Goal: Transaction & Acquisition: Purchase product/service

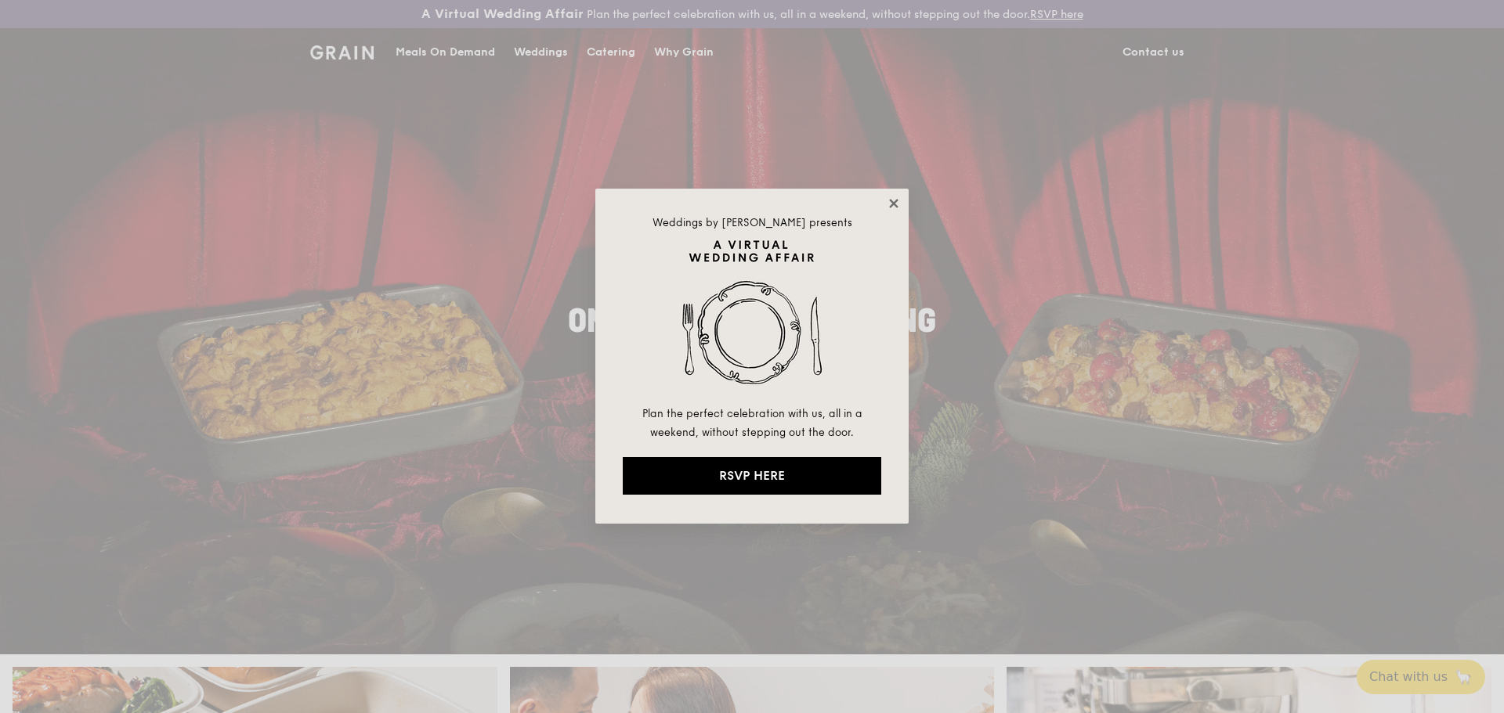
click at [898, 209] on icon at bounding box center [893, 204] width 14 height 14
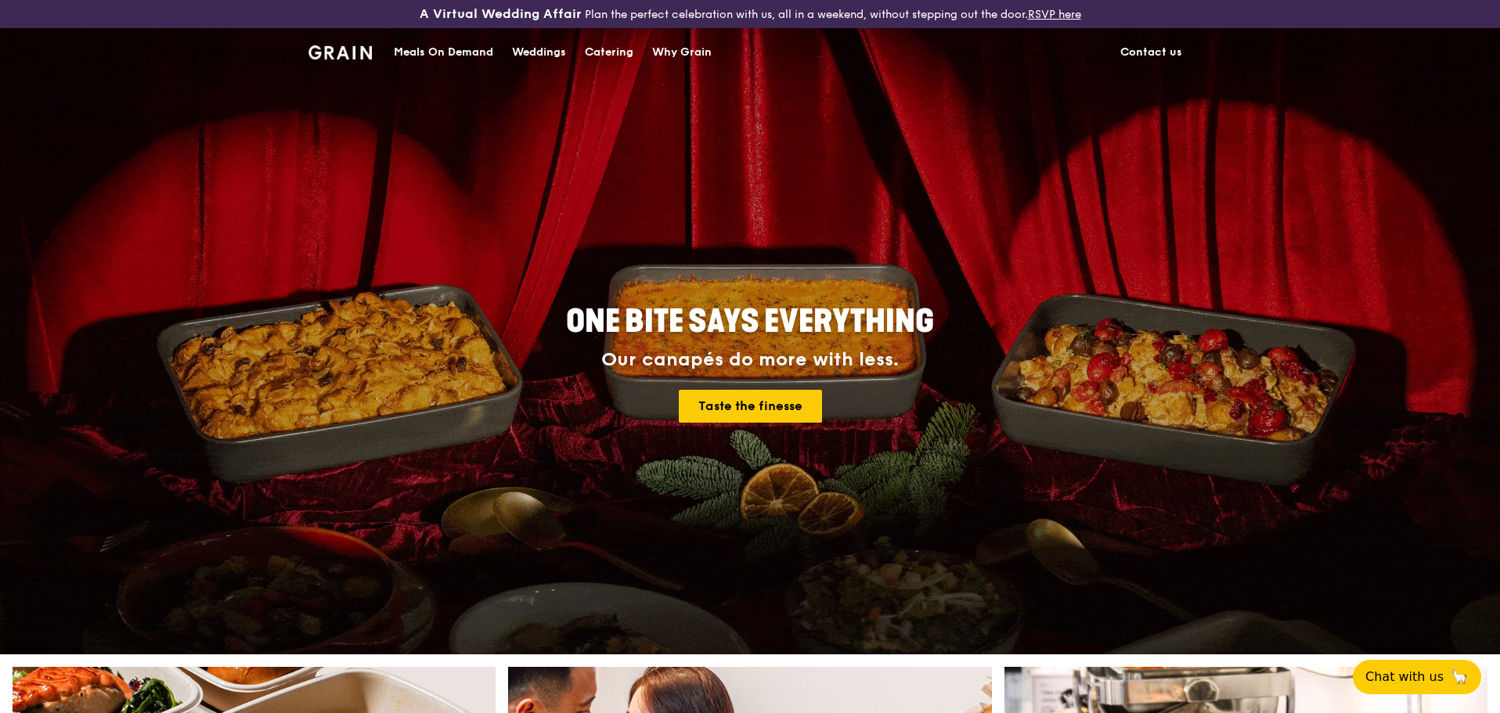
click at [410, 56] on div "Meals On Demand" at bounding box center [443, 52] width 99 height 47
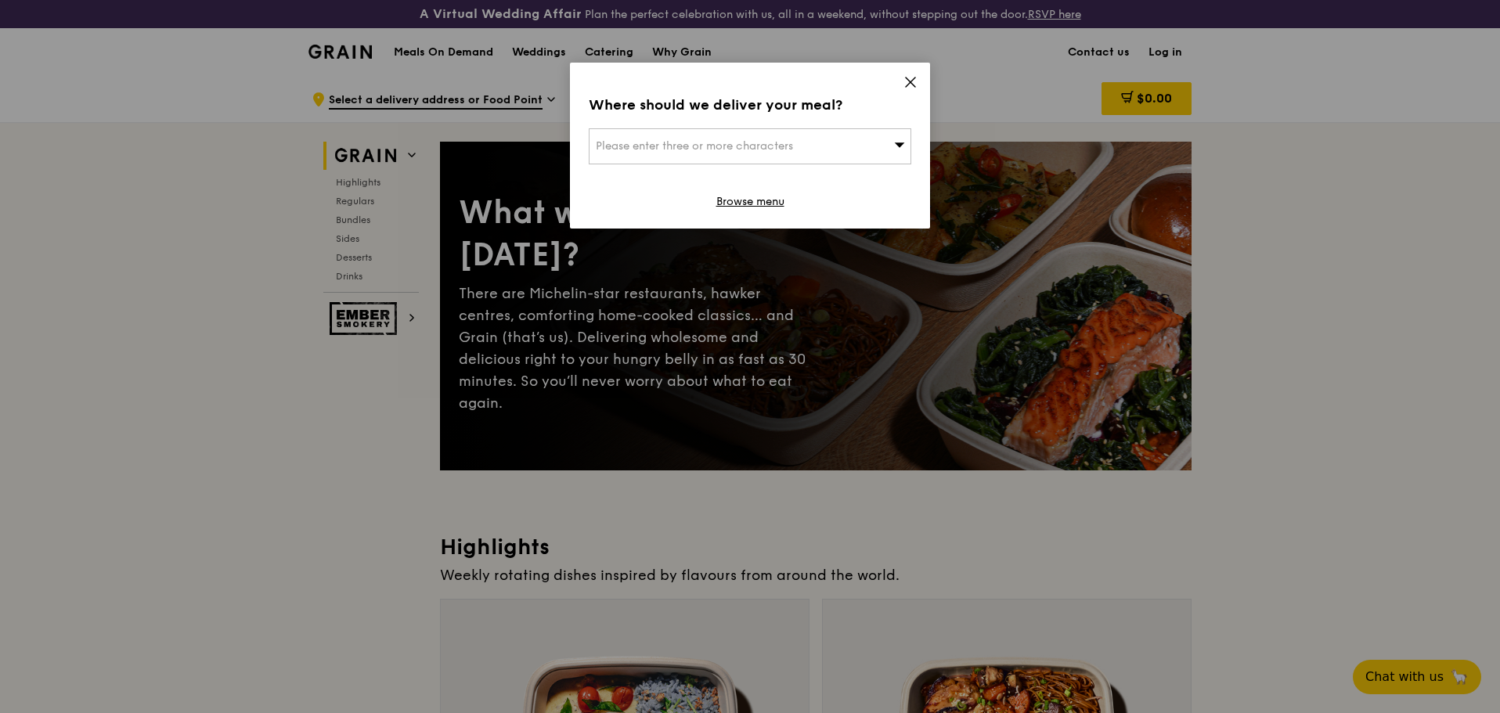
click at [912, 76] on icon at bounding box center [911, 82] width 14 height 14
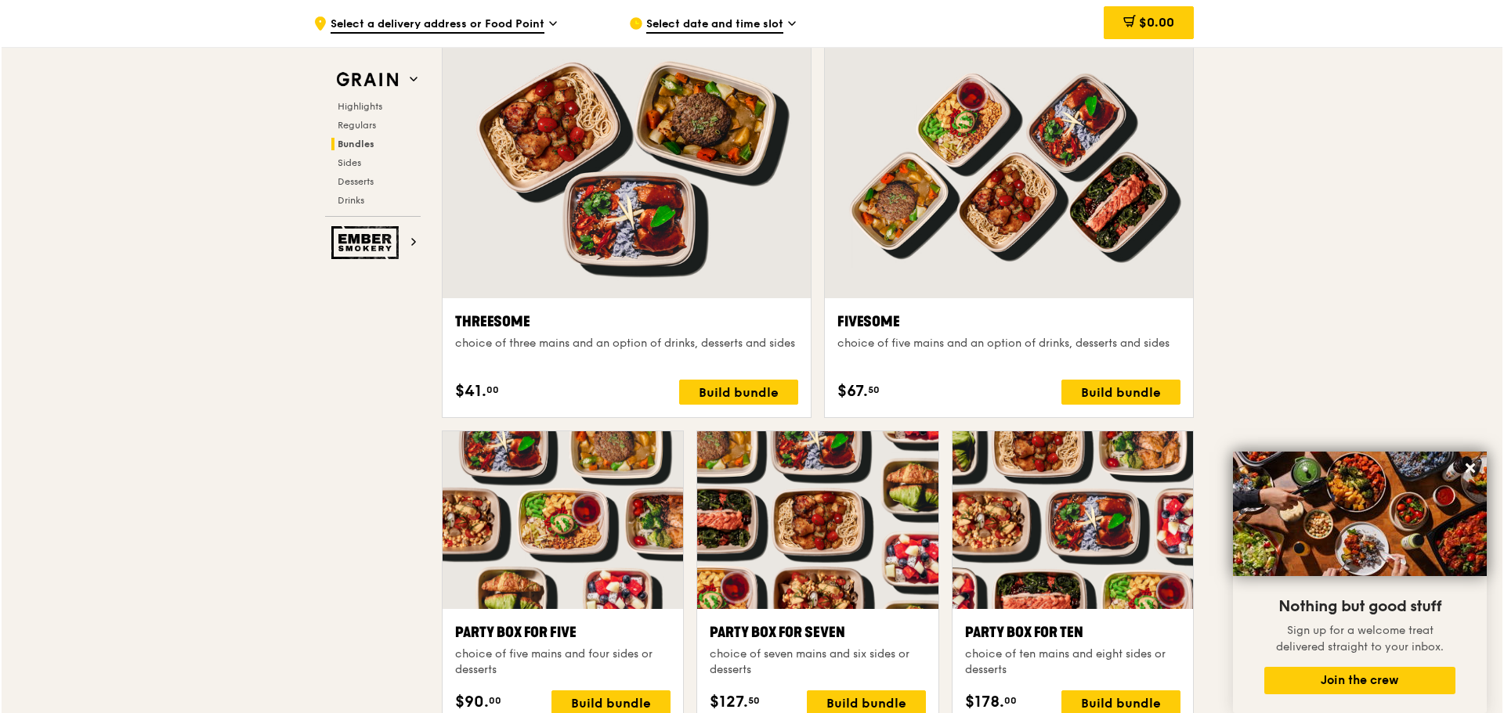
scroll to position [2740, 0]
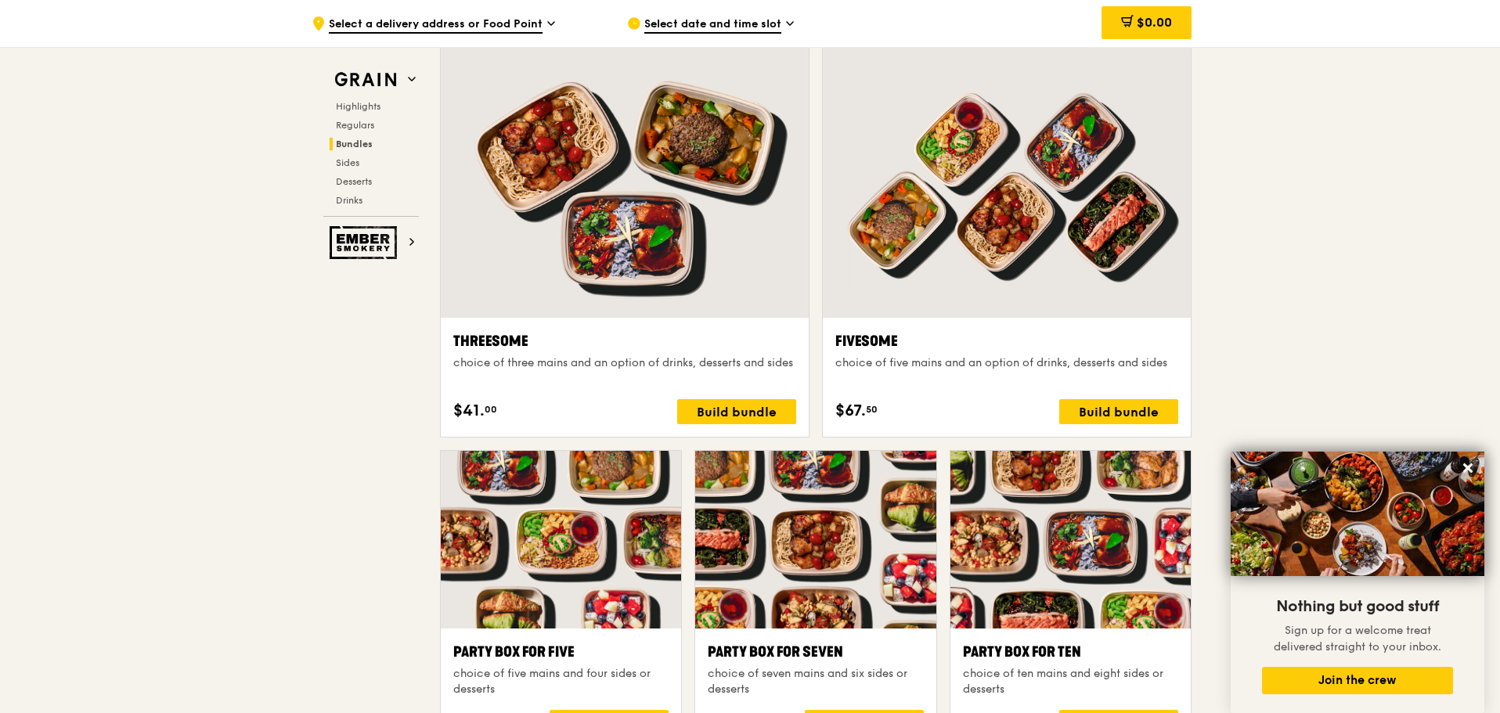
click at [623, 196] on div at bounding box center [625, 182] width 368 height 272
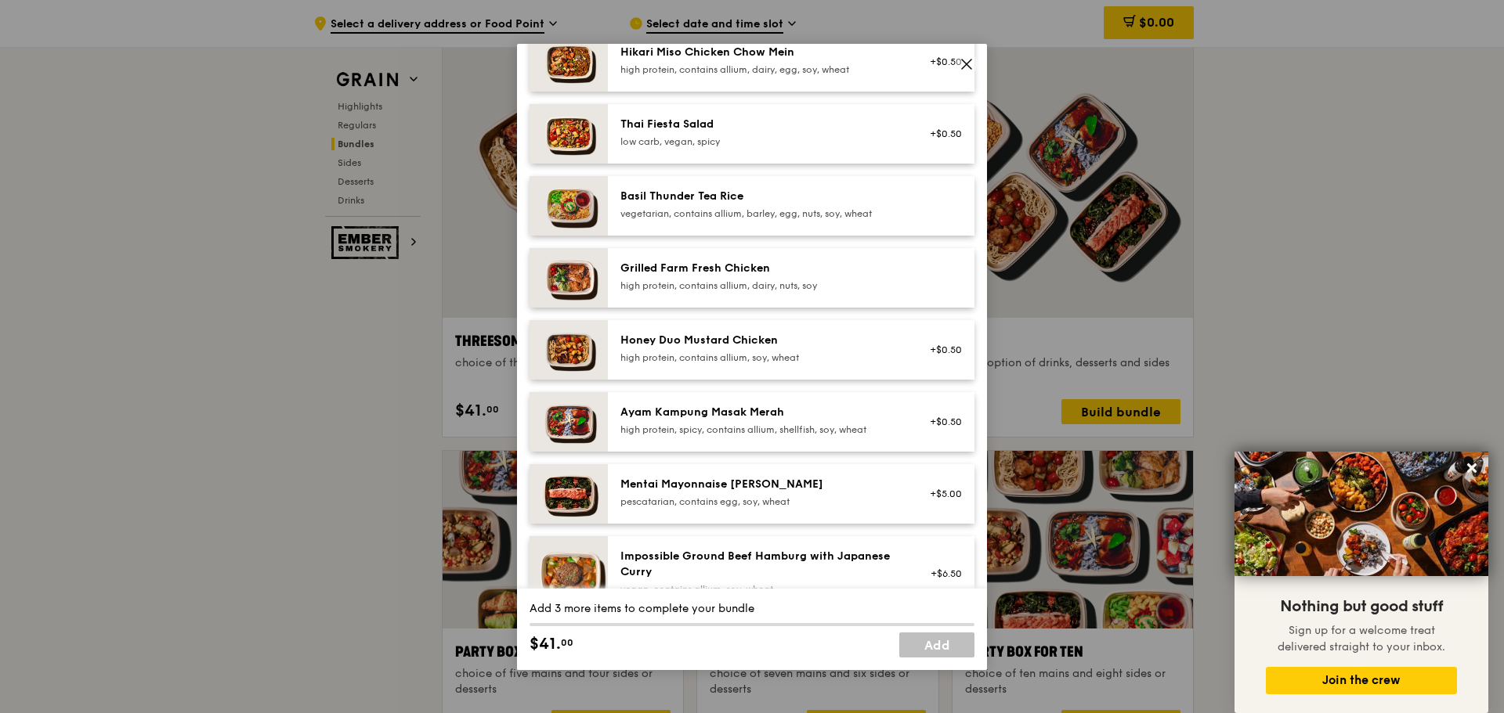
scroll to position [235, 0]
click at [580, 227] on img at bounding box center [568, 208] width 78 height 60
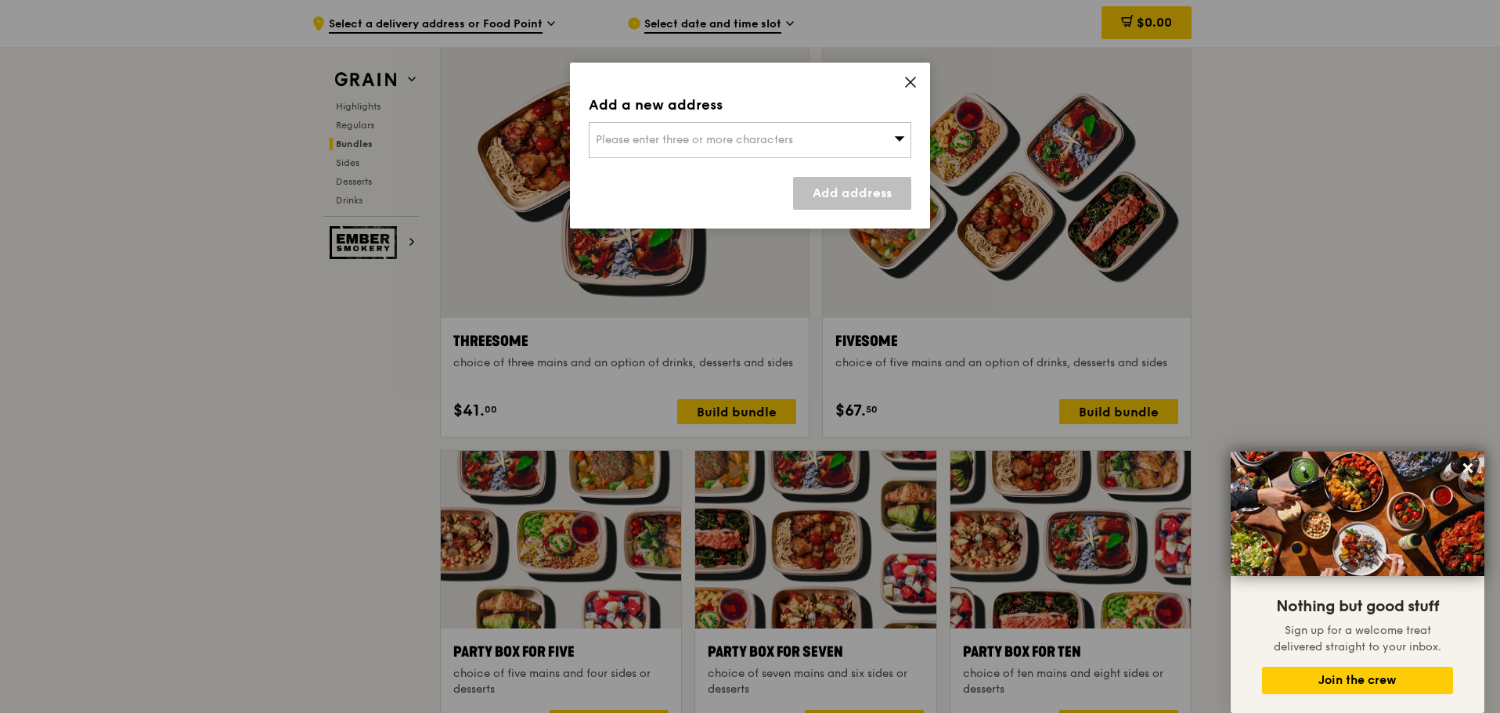
drag, startPoint x: 910, startPoint y: 80, endPoint x: 924, endPoint y: 84, distance: 14.6
click at [910, 81] on icon at bounding box center [911, 82] width 14 height 14
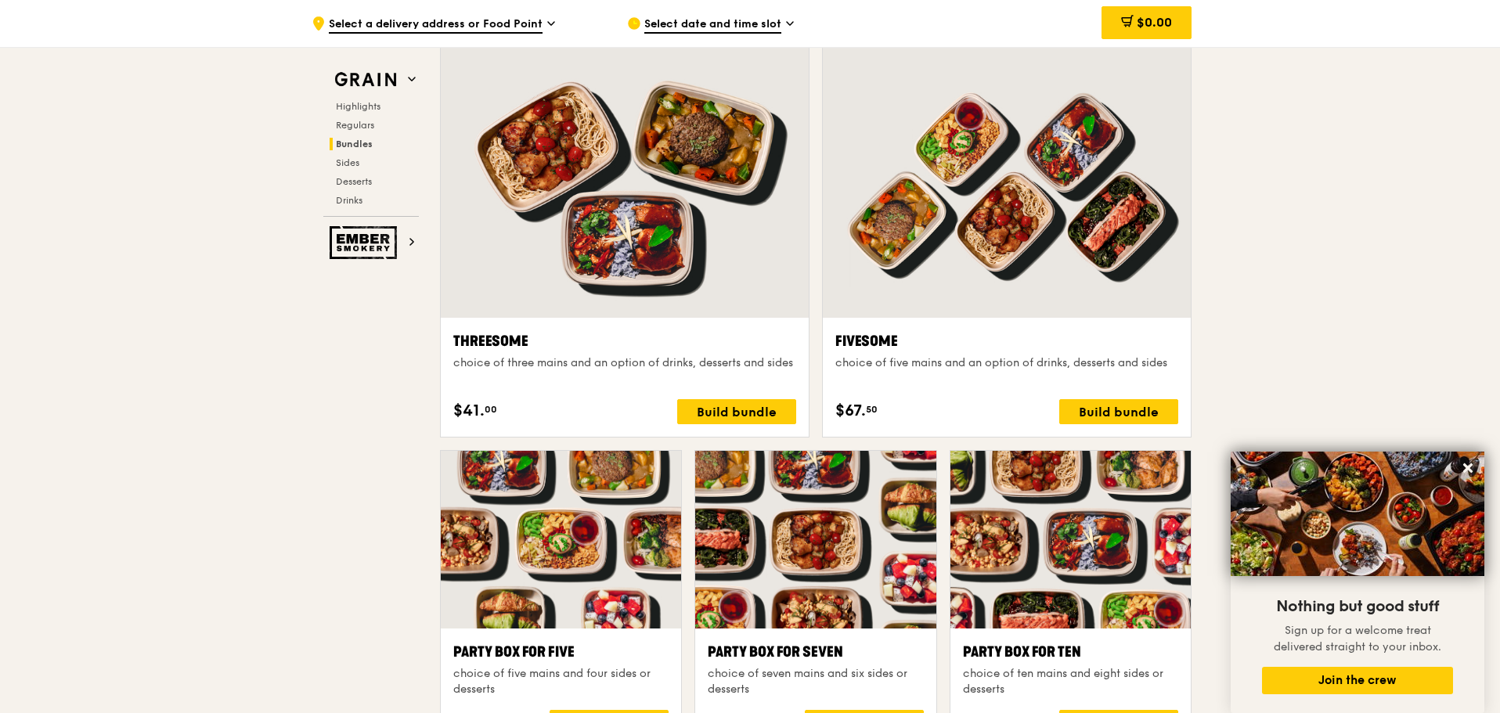
click at [1035, 200] on div at bounding box center [1007, 182] width 368 height 272
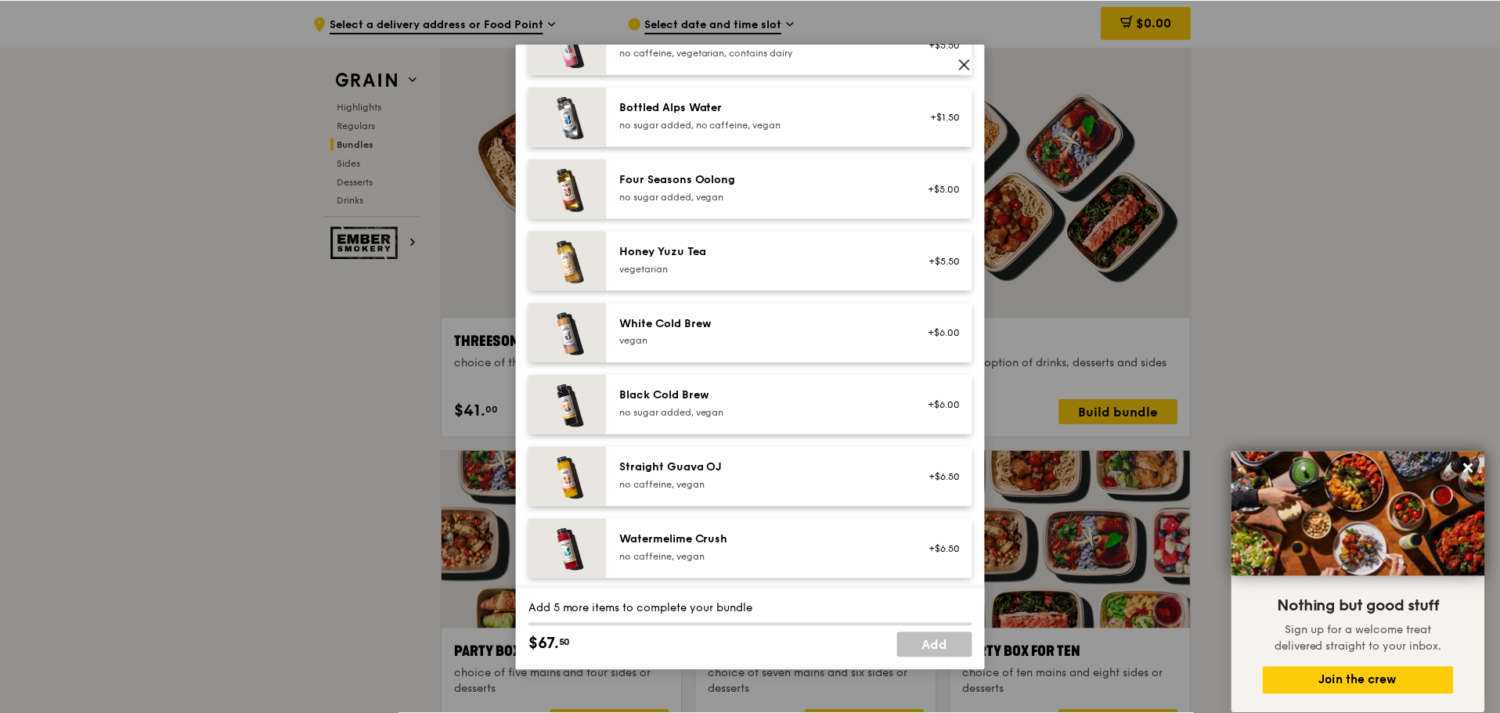
scroll to position [1793, 0]
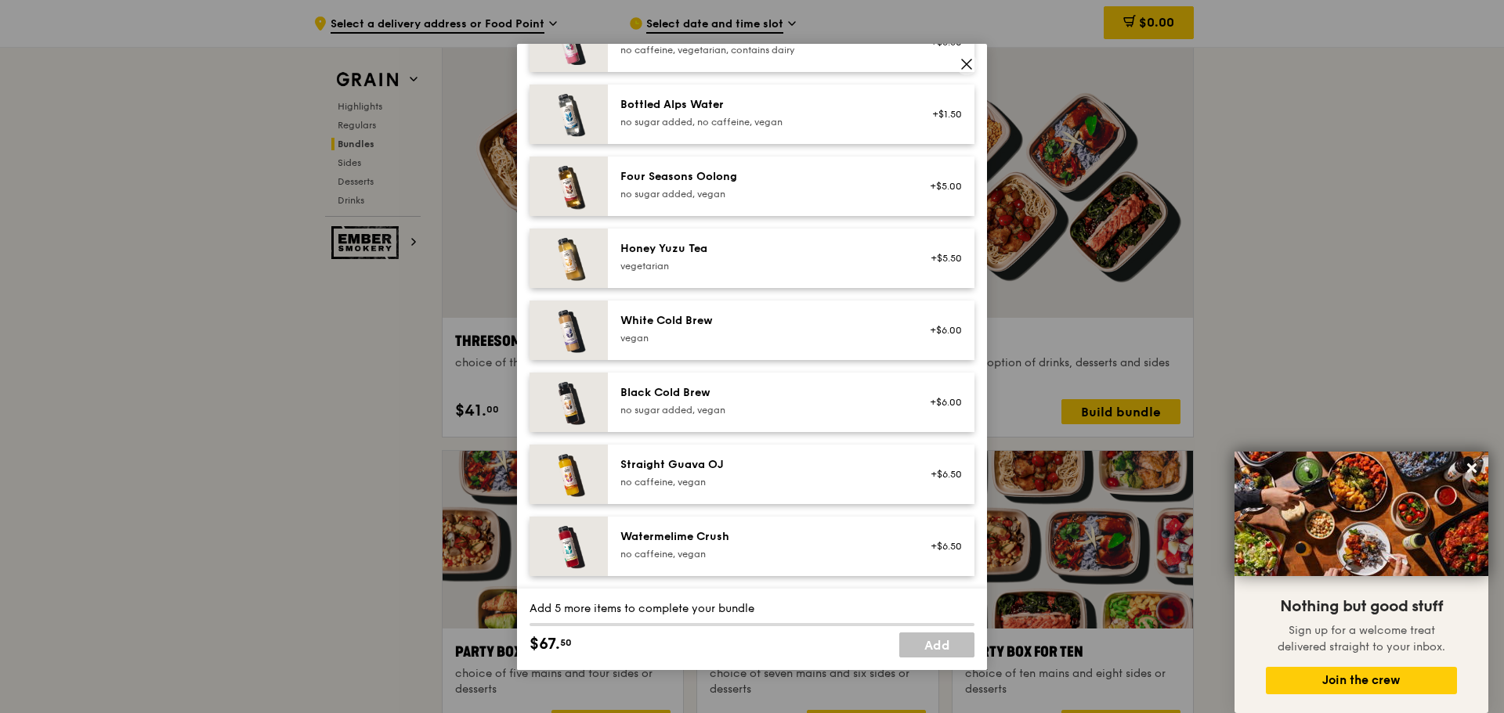
click at [962, 63] on icon at bounding box center [966, 64] width 14 height 14
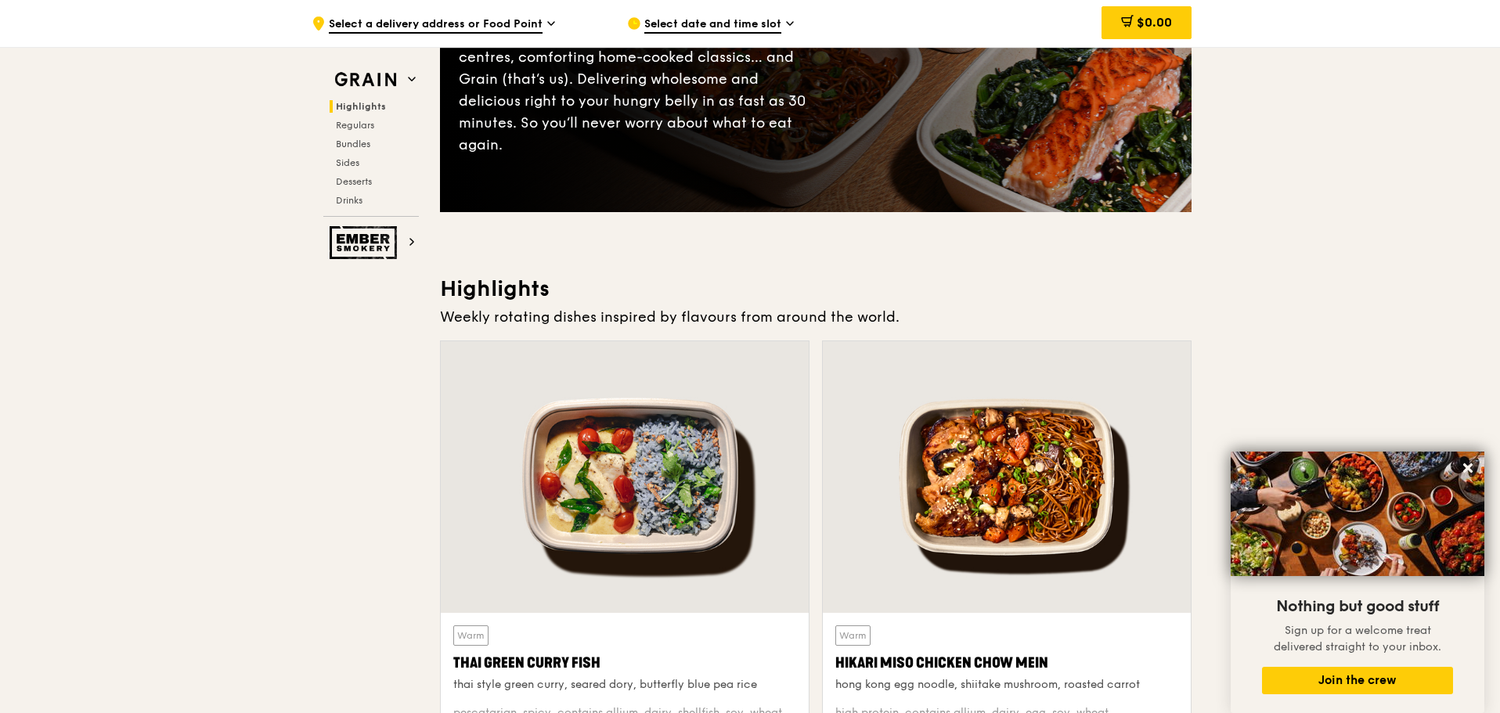
scroll to position [0, 0]
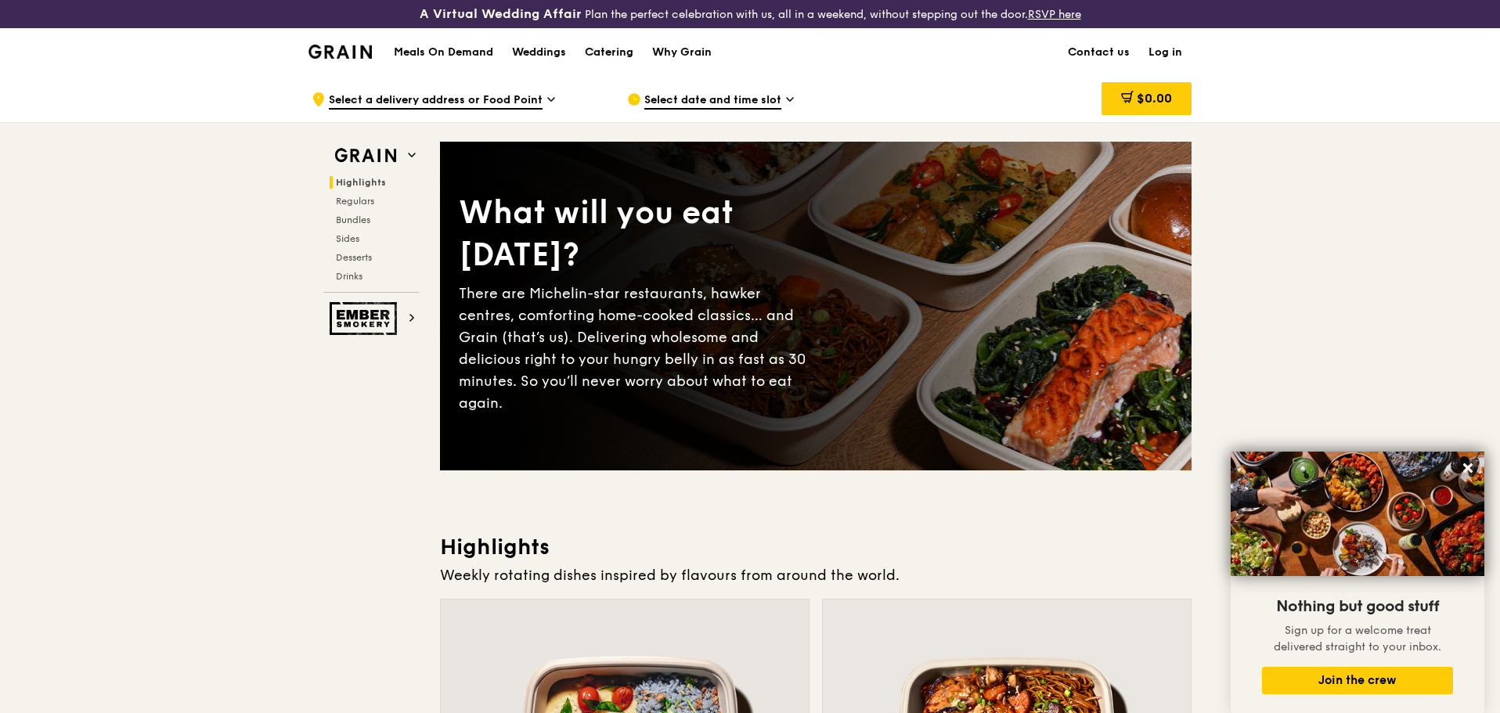
click at [608, 56] on div "Catering" at bounding box center [609, 52] width 49 height 47
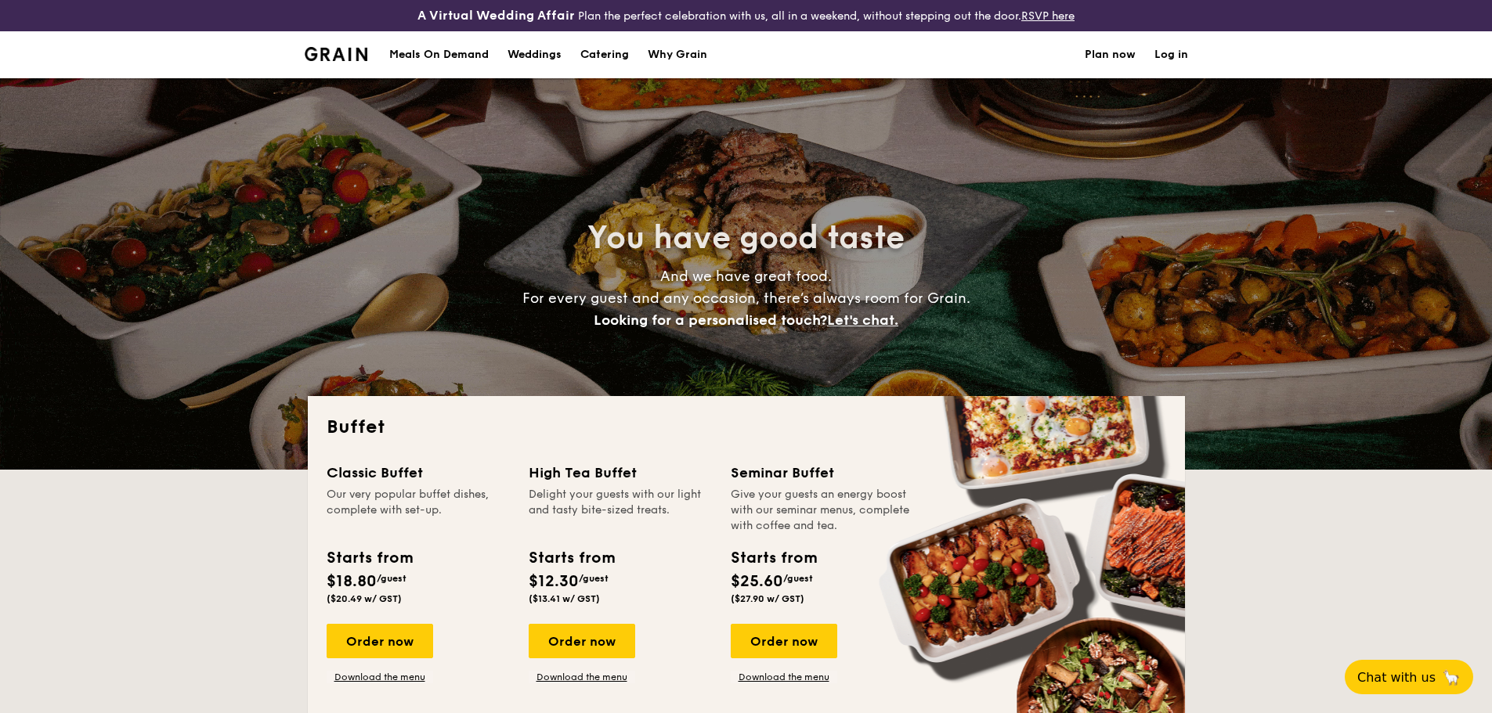
select select
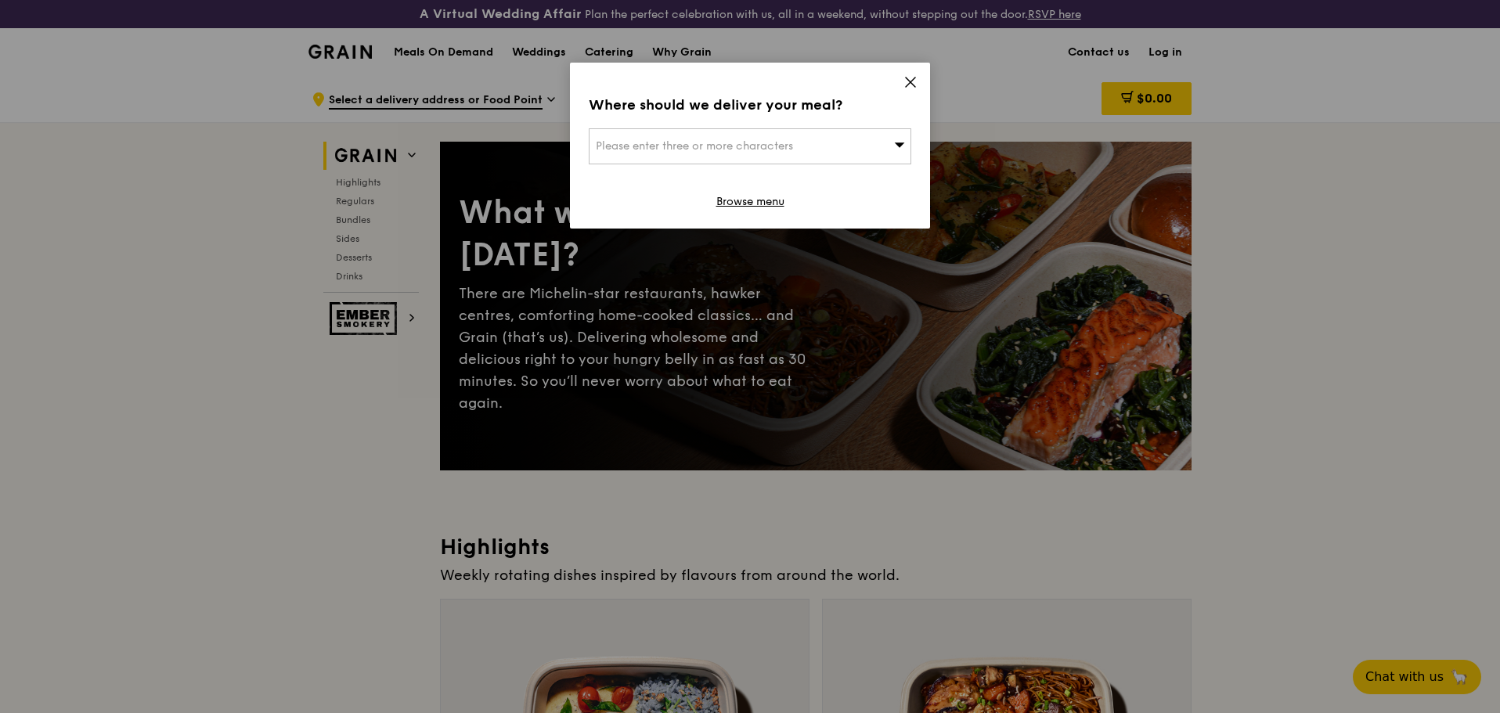
click at [908, 80] on icon at bounding box center [910, 82] width 9 height 9
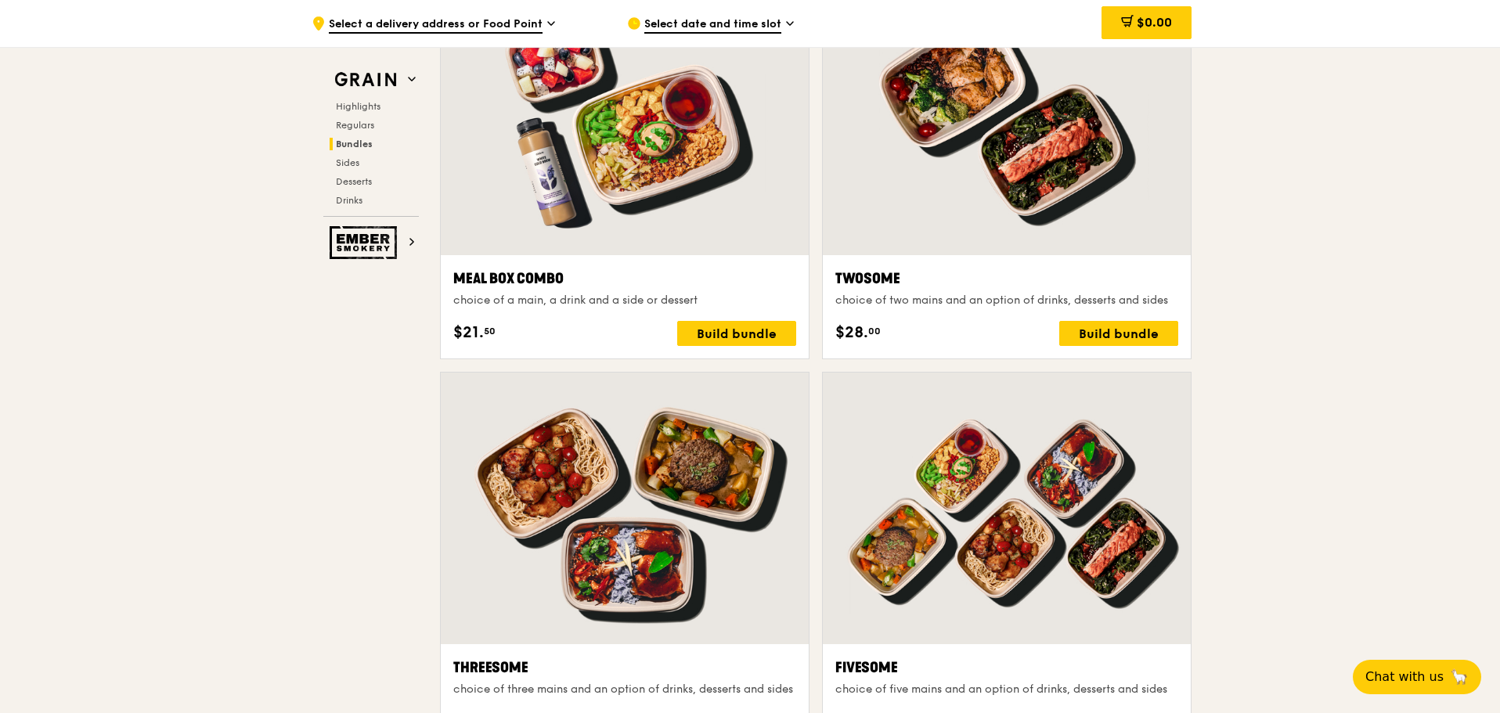
scroll to position [2569, 0]
